Goal: Communication & Community: Connect with others

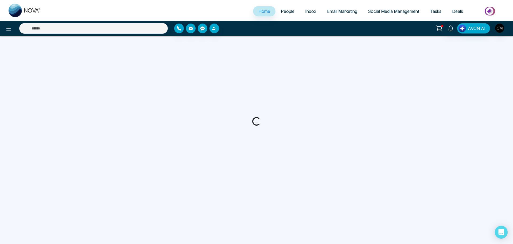
select select "*"
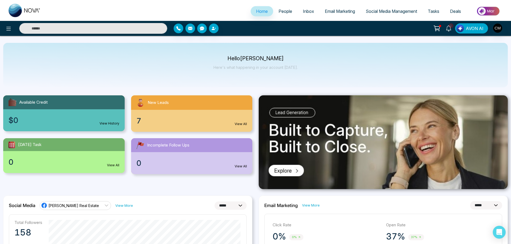
click at [275, 17] on li "People" at bounding box center [285, 11] width 24 height 11
click at [281, 10] on span "People" at bounding box center [285, 11] width 14 height 5
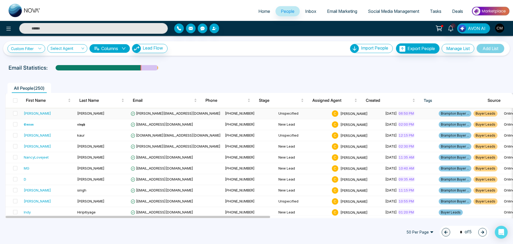
click at [107, 113] on td "Mann" at bounding box center [101, 113] width 53 height 11
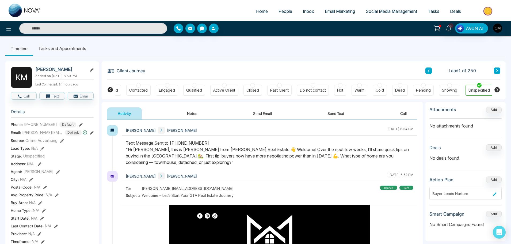
click at [108, 91] on icon at bounding box center [110, 89] width 6 height 6
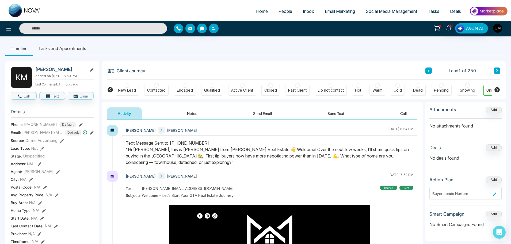
click at [125, 85] on div at bounding box center [127, 85] width 5 height 5
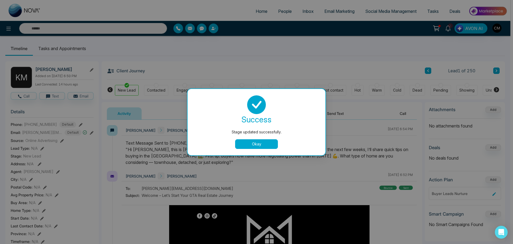
click at [251, 141] on button "Okay" at bounding box center [256, 144] width 43 height 10
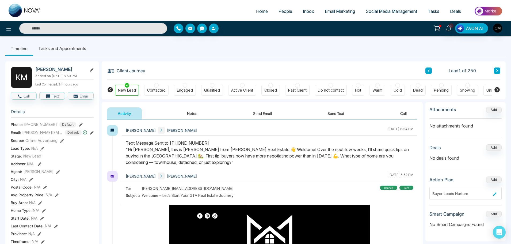
click at [496, 71] on icon at bounding box center [496, 70] width 3 height 3
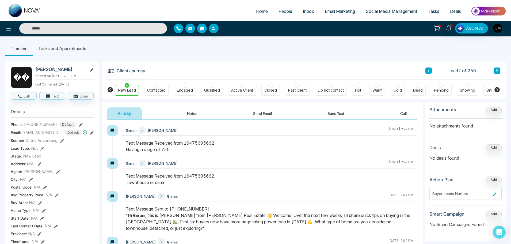
click at [334, 113] on button "Send Text" at bounding box center [336, 113] width 38 height 12
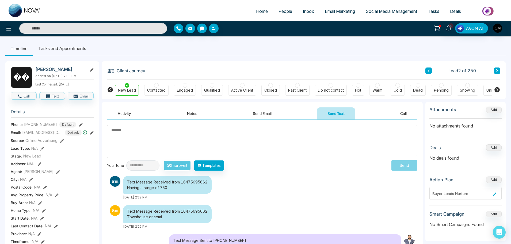
click at [183, 145] on textarea at bounding box center [262, 141] width 310 height 33
click at [169, 147] on textarea at bounding box center [262, 141] width 310 height 33
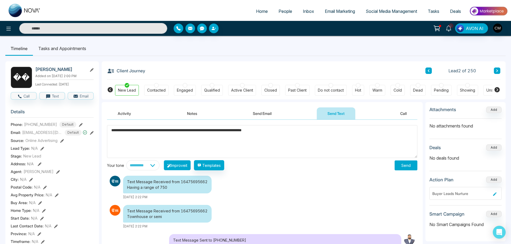
click at [191, 161] on button "Improve it" at bounding box center [177, 165] width 27 height 10
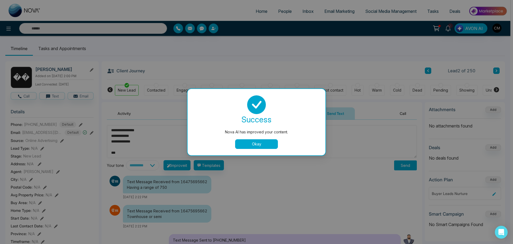
click at [263, 141] on button "Okay" at bounding box center [256, 144] width 43 height 10
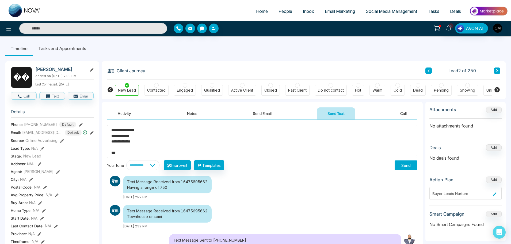
drag, startPoint x: 128, startPoint y: 136, endPoint x: 103, endPoint y: 117, distance: 31.1
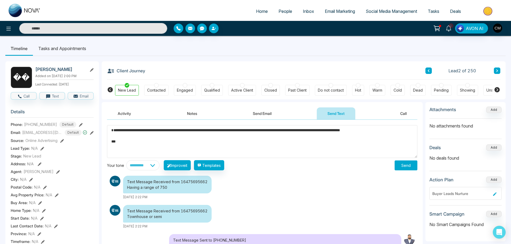
drag, startPoint x: 109, startPoint y: 141, endPoint x: 135, endPoint y: 179, distance: 45.8
click at [134, 180] on div "**********" at bounding box center [262, 216] width 321 height 195
click at [113, 134] on textarea "**********" at bounding box center [262, 141] width 310 height 33
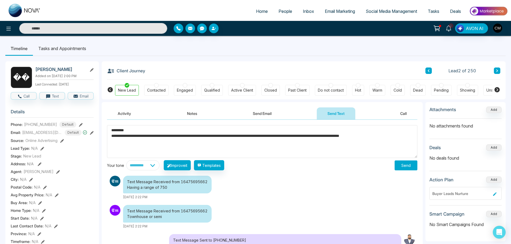
type textarea "**********"
